Goal: Task Accomplishment & Management: Manage account settings

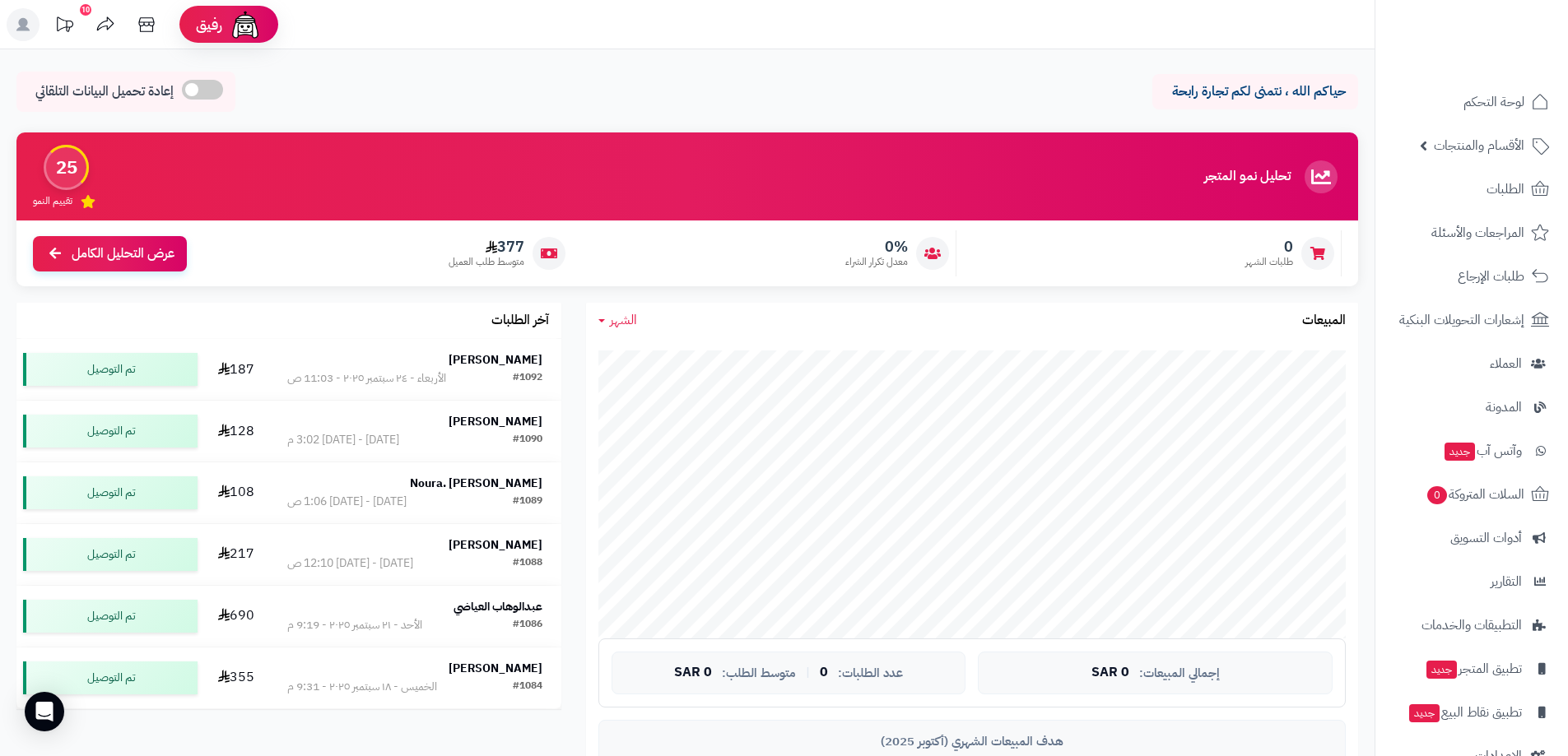
click at [148, 24] on icon at bounding box center [146, 25] width 33 height 33
click at [148, 28] on icon at bounding box center [146, 25] width 33 height 33
click at [151, 23] on icon at bounding box center [146, 25] width 33 height 33
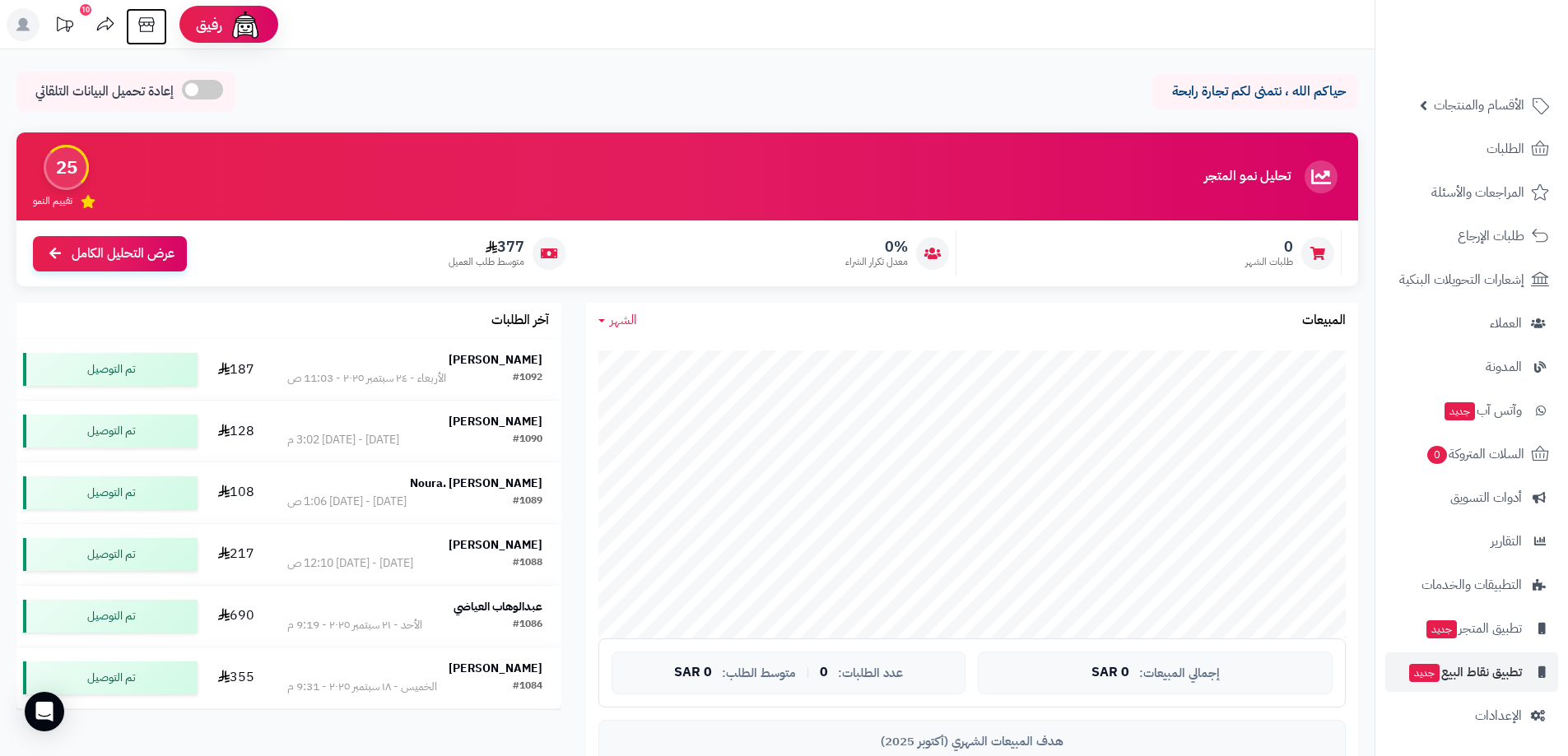
scroll to position [247, 0]
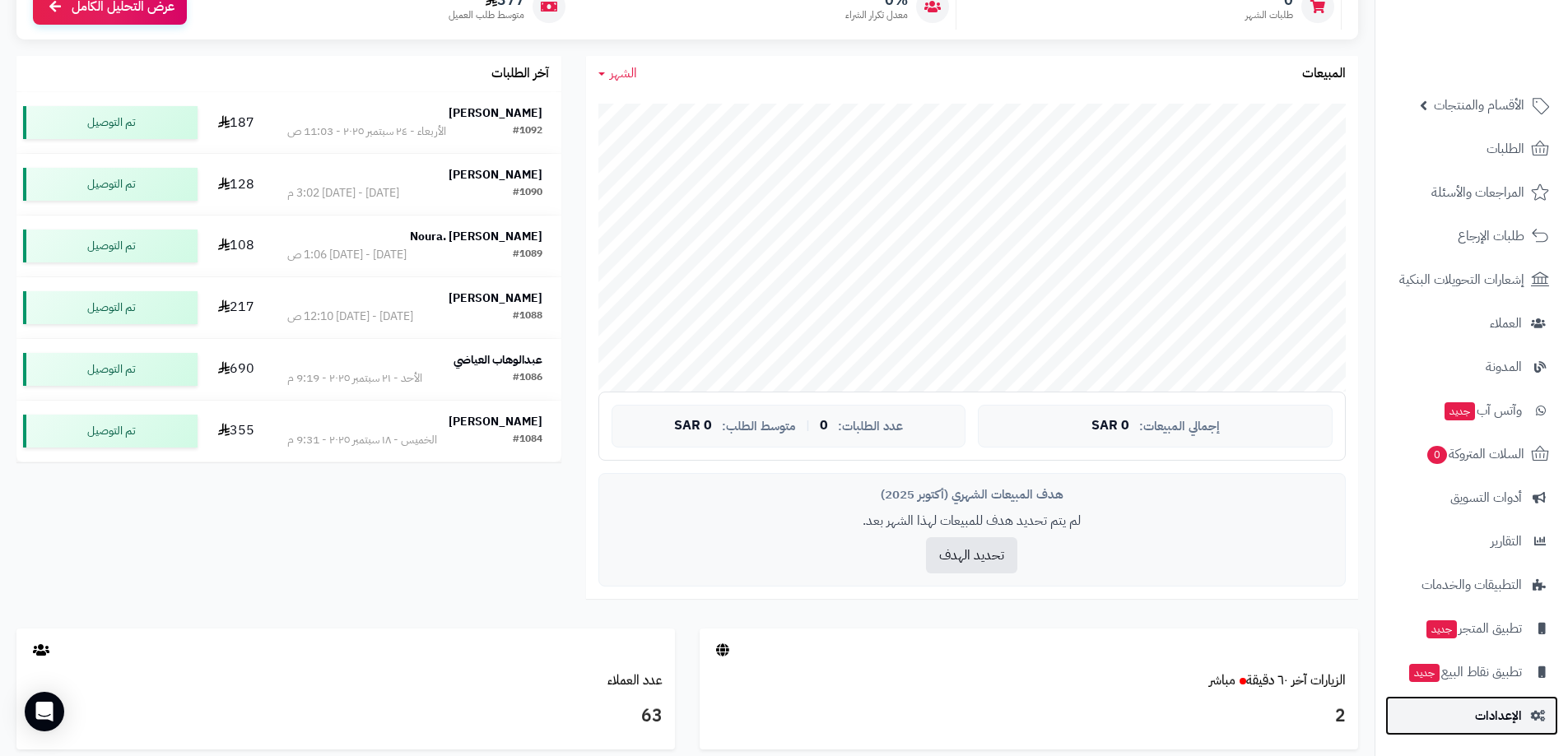
click at [1516, 718] on span "الإعدادات" at bounding box center [1498, 716] width 47 height 23
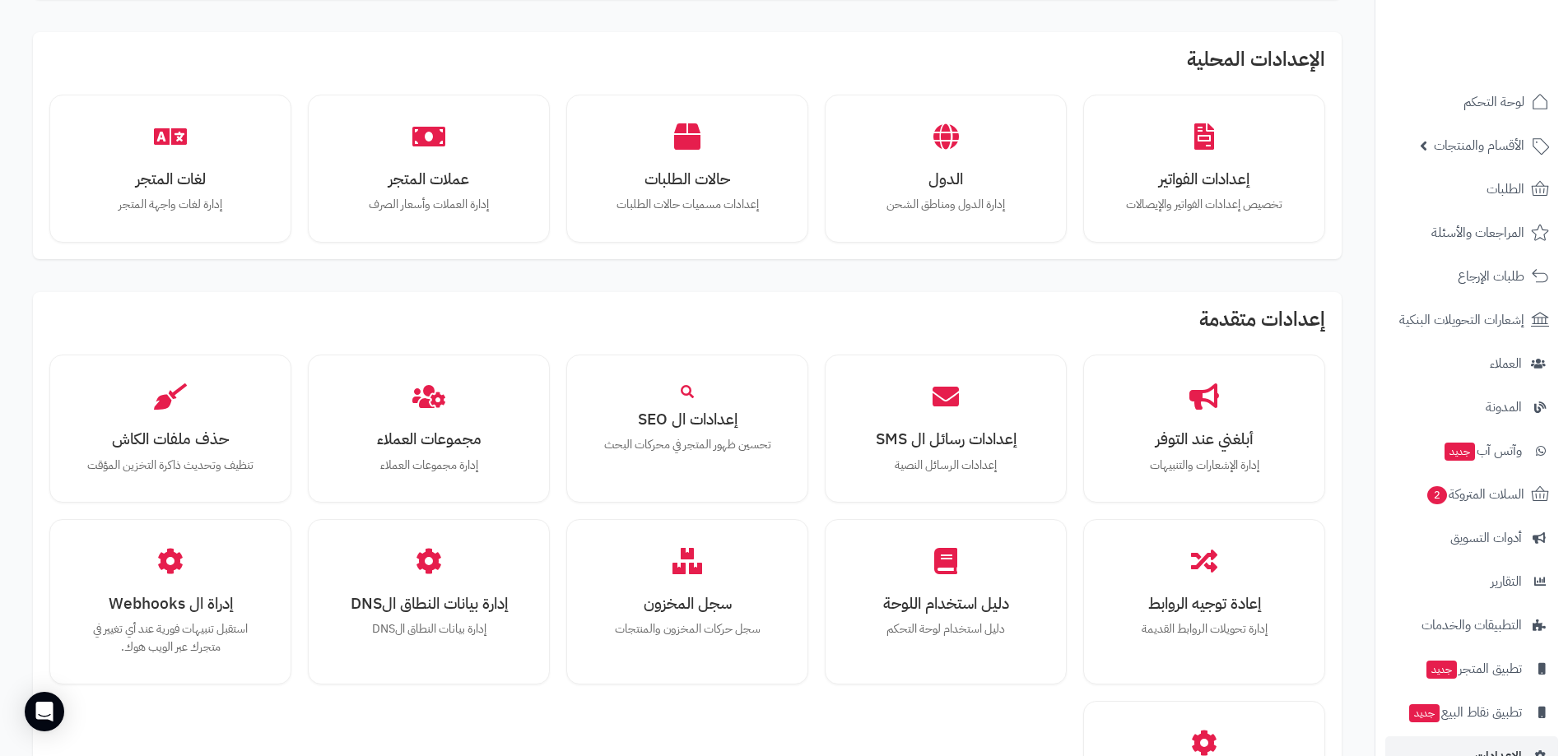
scroll to position [905, 0]
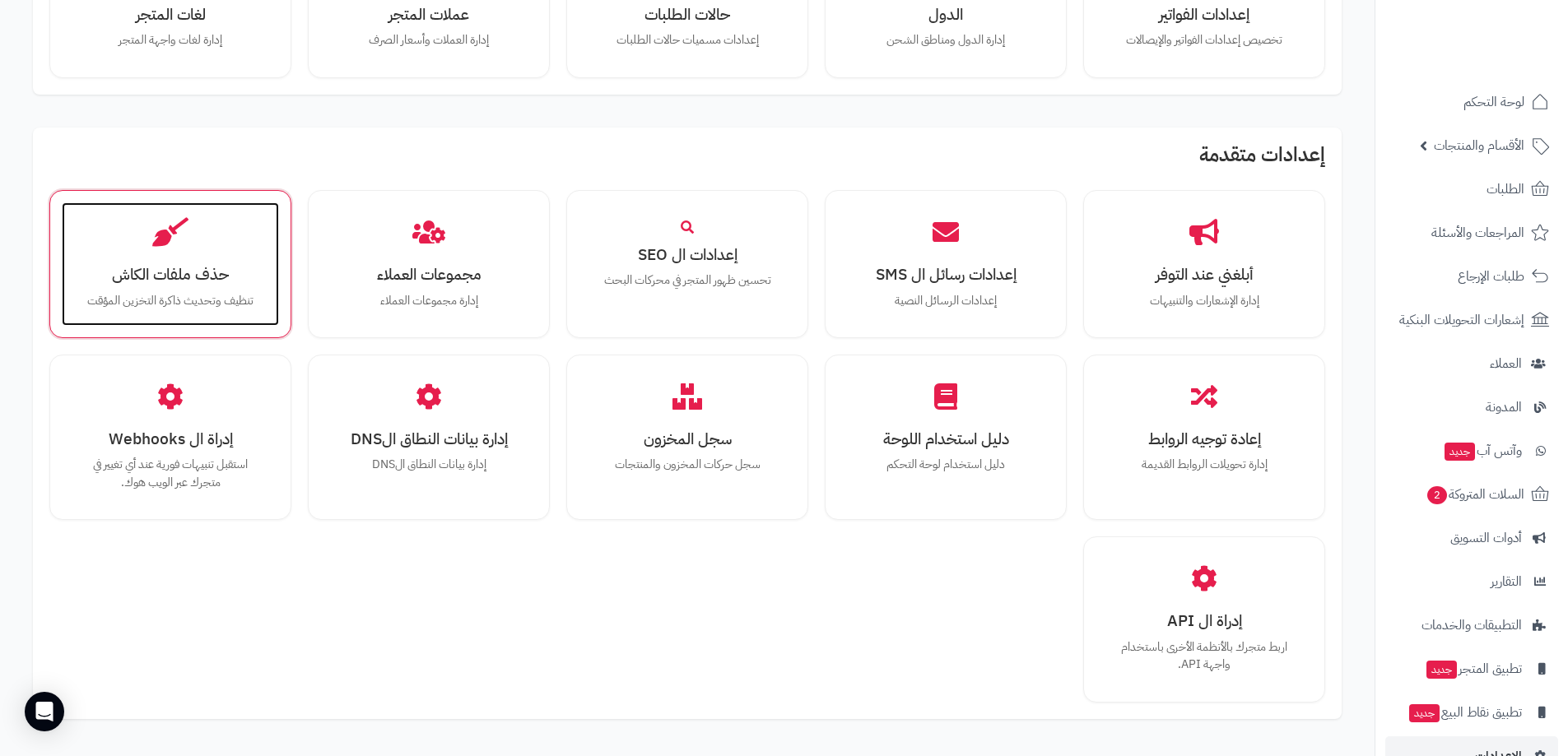
click at [171, 280] on h3 "حذف ملفات الكاش" at bounding box center [171, 274] width 185 height 17
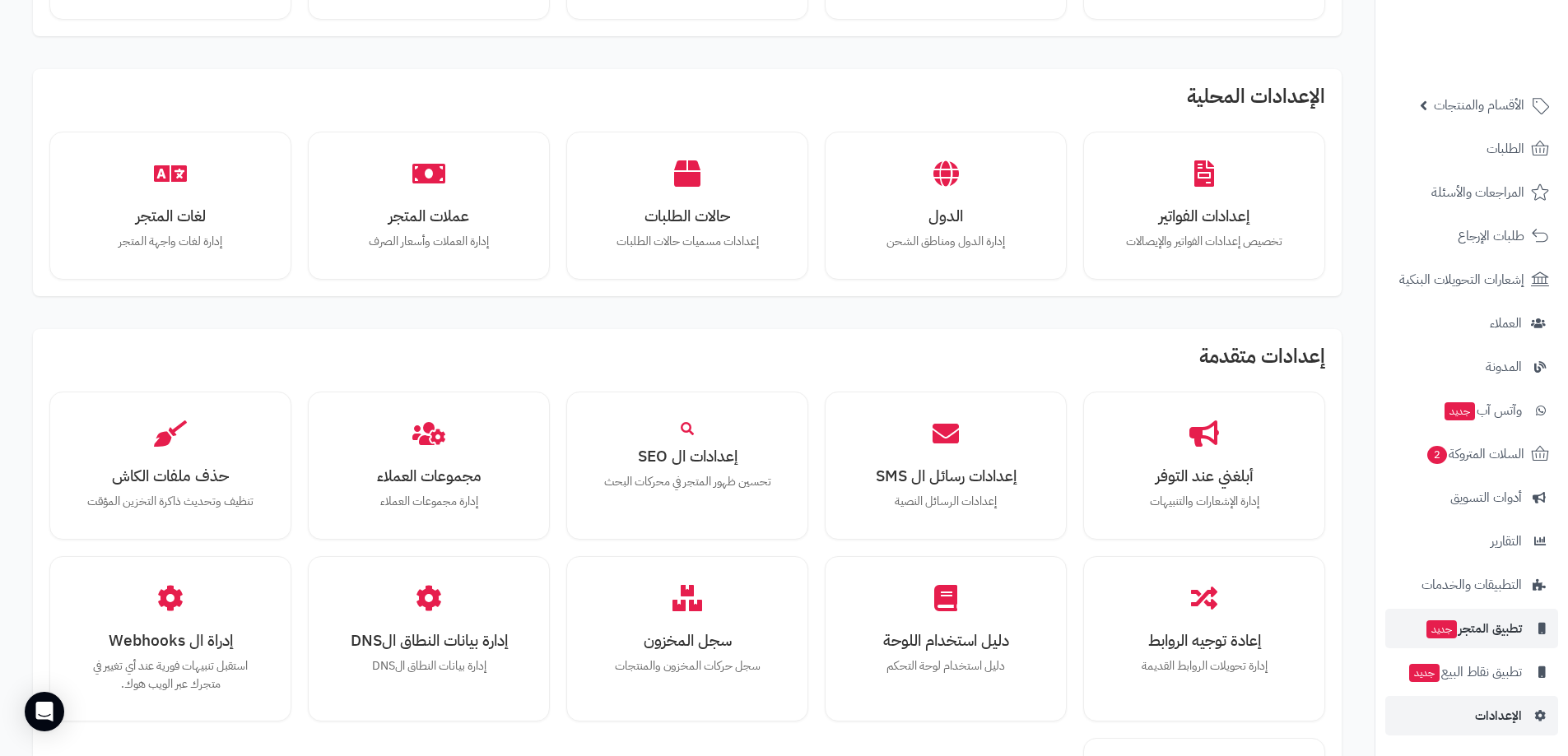
scroll to position [1006, 0]
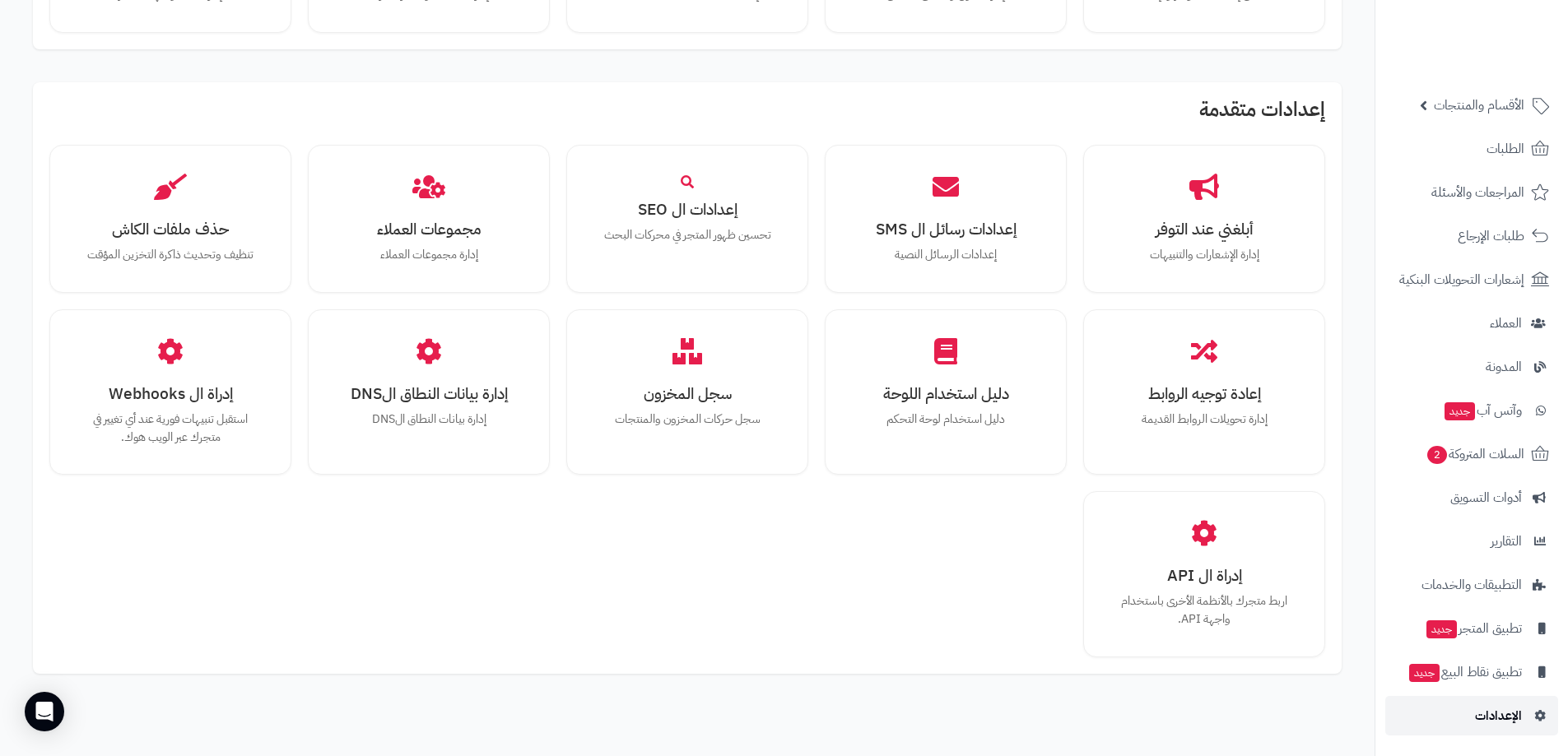
click at [1511, 714] on span "الإعدادات" at bounding box center [1498, 716] width 47 height 23
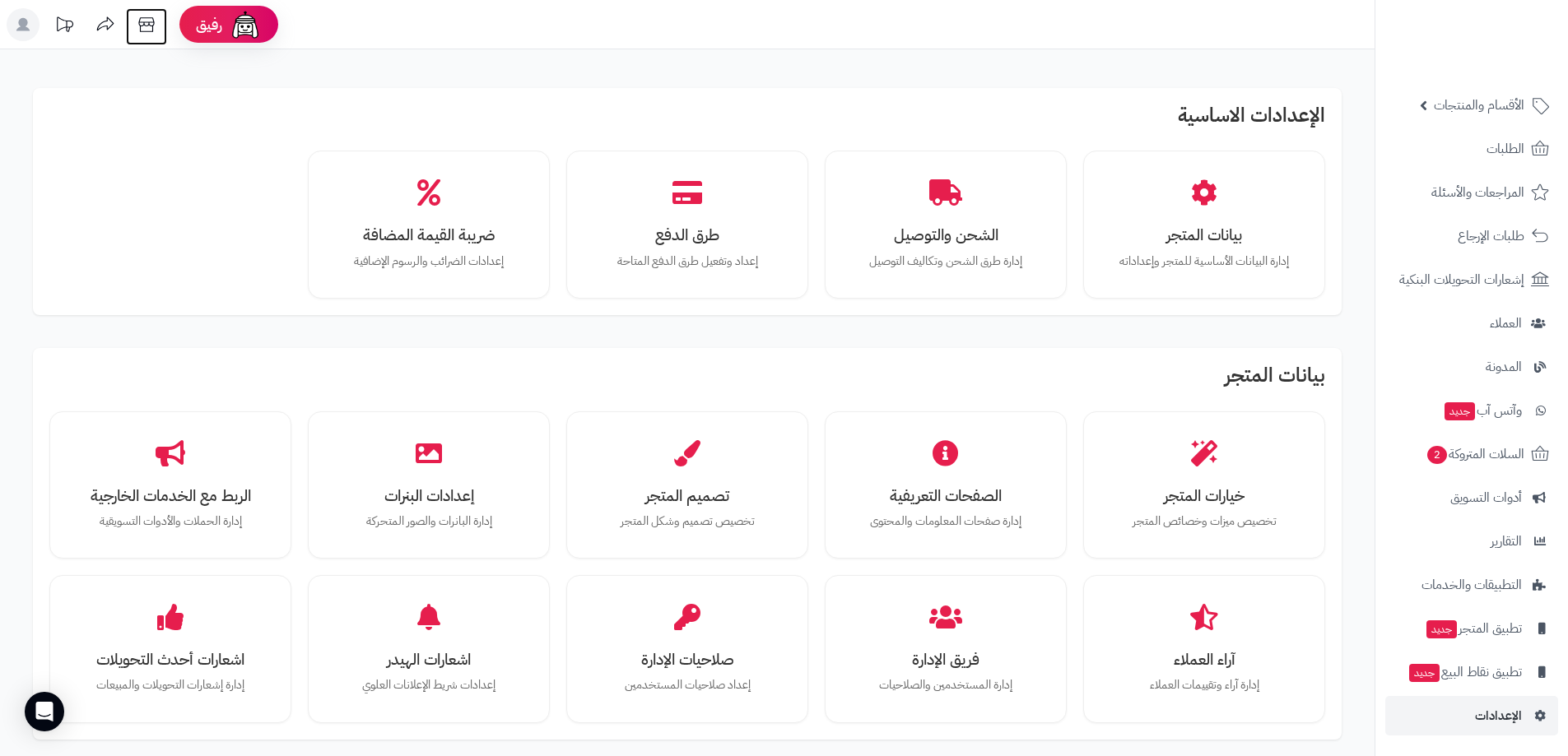
click at [145, 26] on icon at bounding box center [146, 25] width 16 height 15
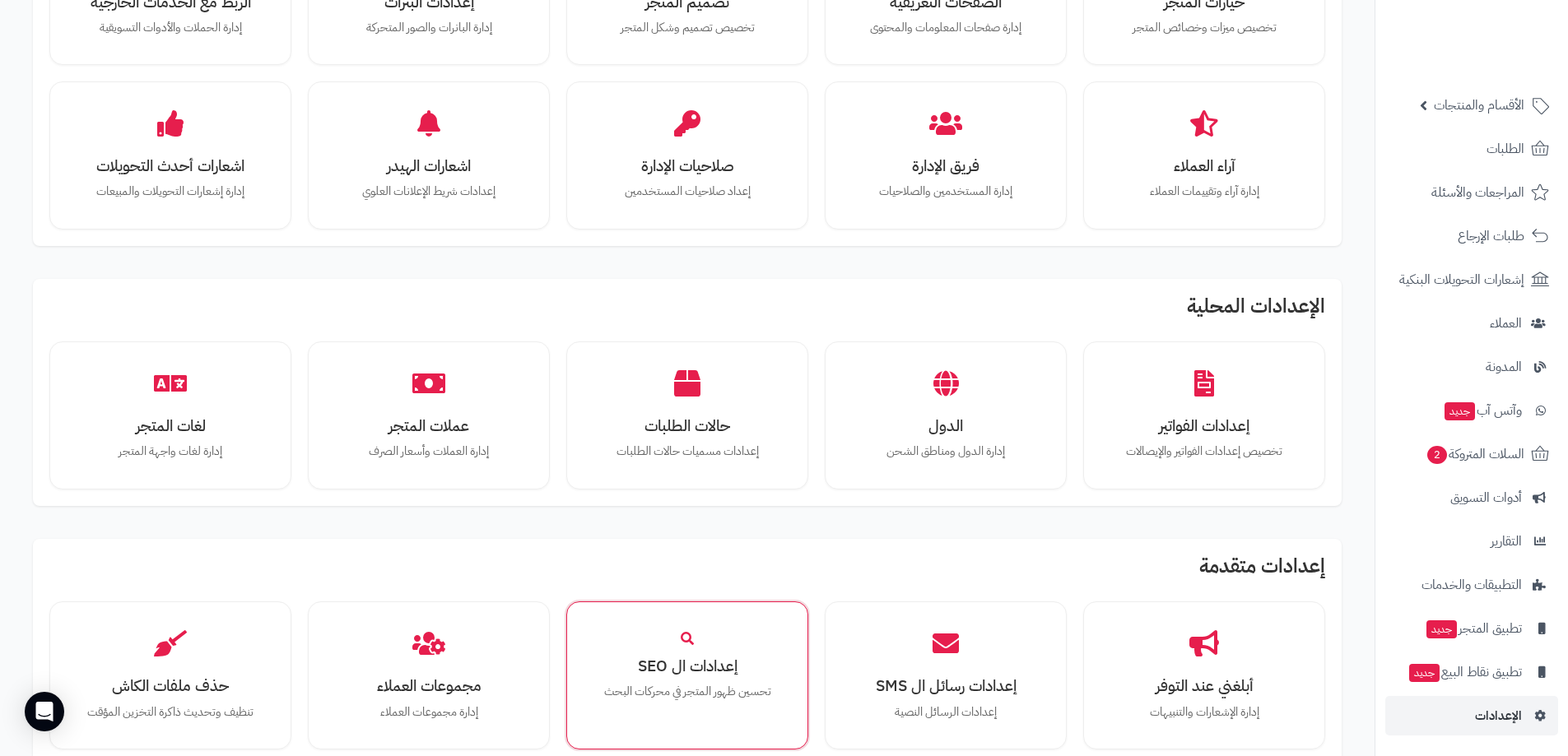
scroll to position [823, 0]
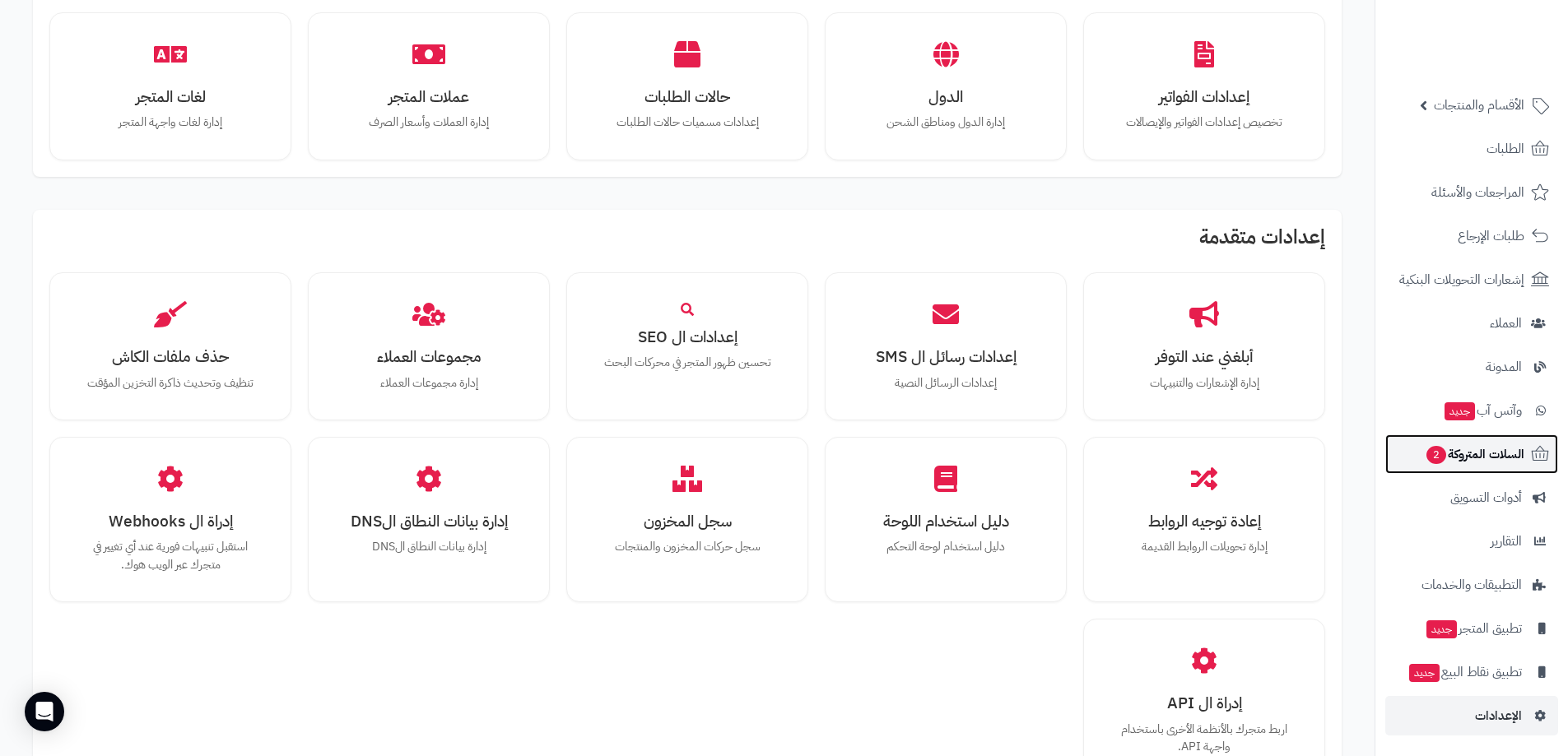
click at [1506, 455] on span "السلات المتروكة 2" at bounding box center [1475, 454] width 100 height 23
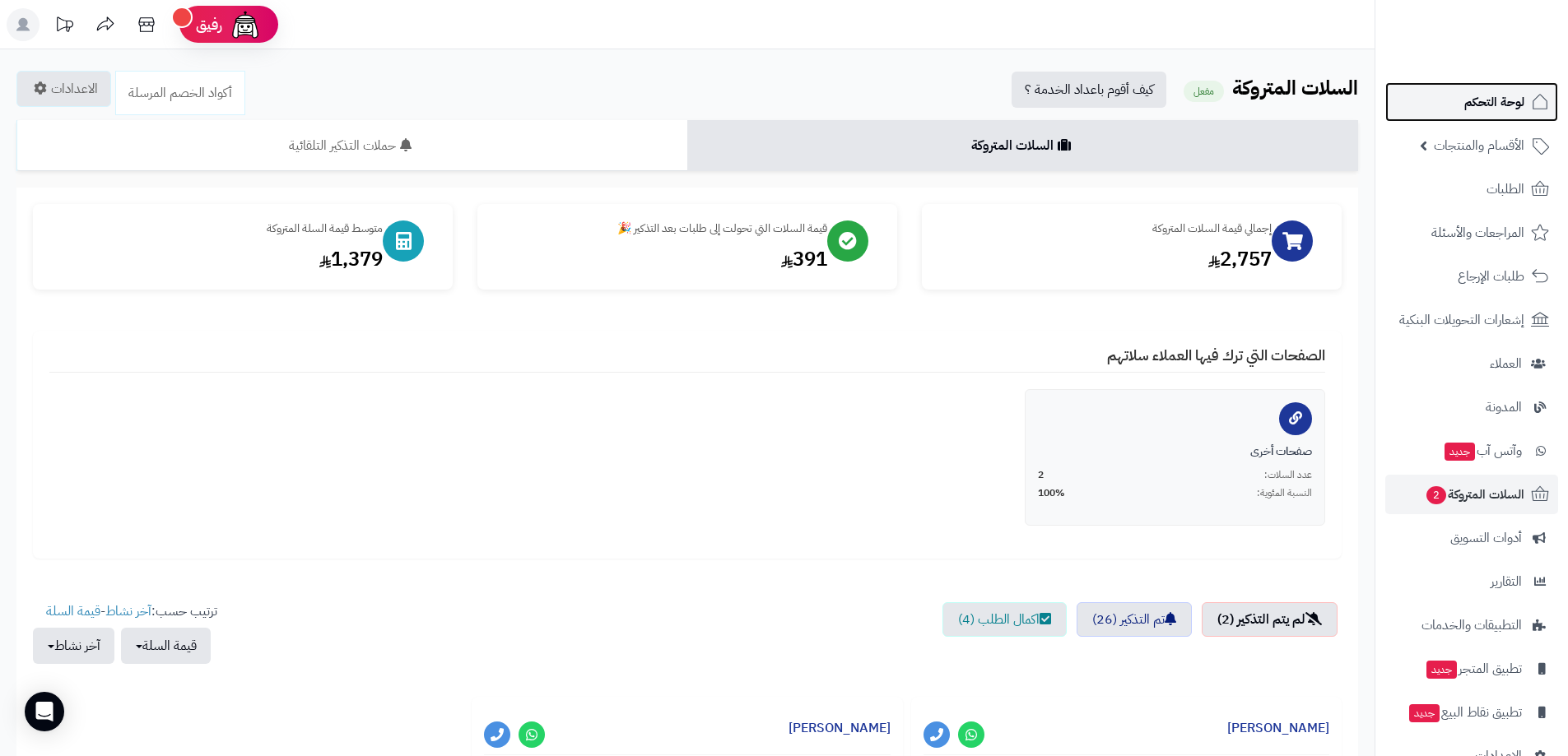
click at [1503, 101] on span "لوحة التحكم" at bounding box center [1494, 102] width 60 height 23
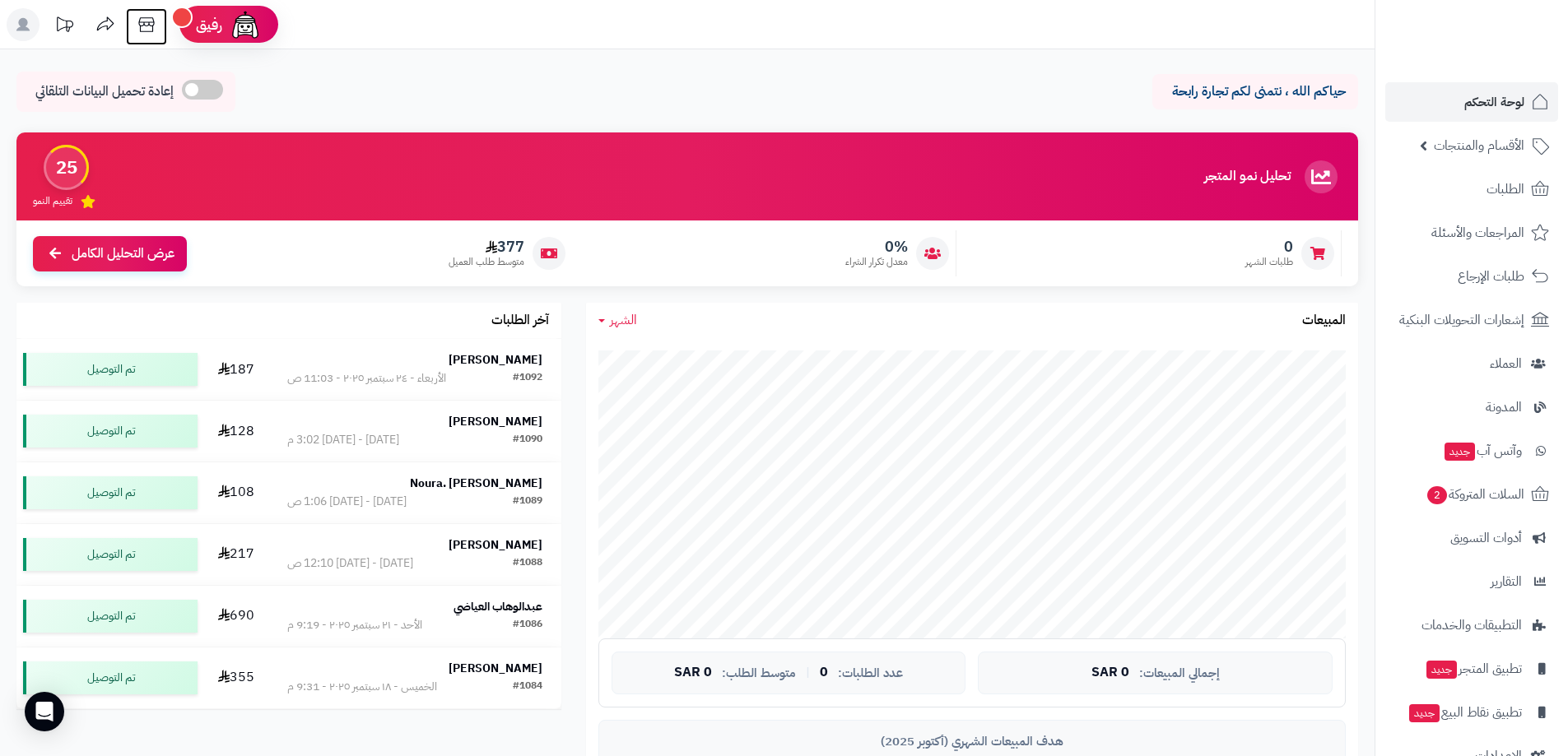
click at [149, 26] on icon at bounding box center [146, 25] width 33 height 33
